Goal: Task Accomplishment & Management: Manage account settings

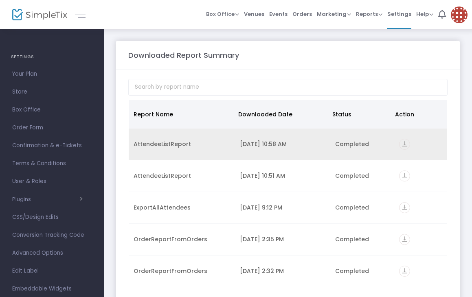
click at [399, 144] on icon "vertical_align_bottom" at bounding box center [404, 144] width 11 height 11
click at [185, 145] on div "AttendeeListReport" at bounding box center [182, 144] width 97 height 8
click at [343, 145] on div "Completed" at bounding box center [362, 144] width 54 height 8
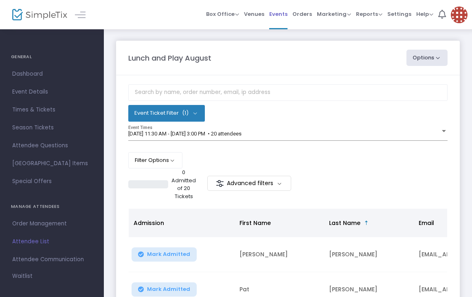
click at [281, 13] on span "Events" at bounding box center [278, 14] width 18 height 21
